Goal: Find specific page/section: Find specific page/section

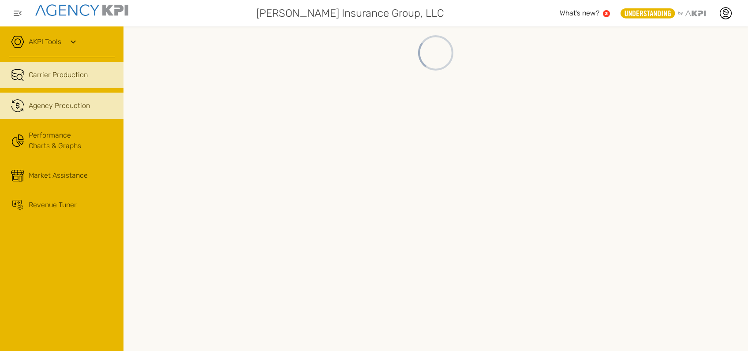
click at [30, 109] on span "Agency Production" at bounding box center [59, 106] width 61 height 11
